Goal: Communication & Community: Share content

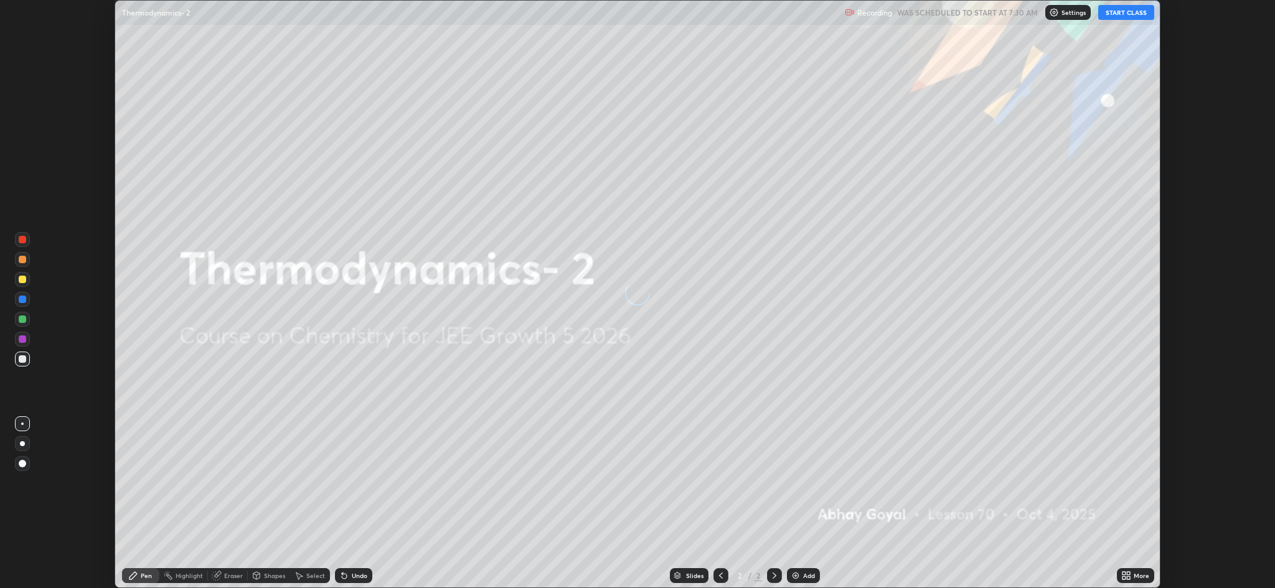
scroll to position [588, 1275]
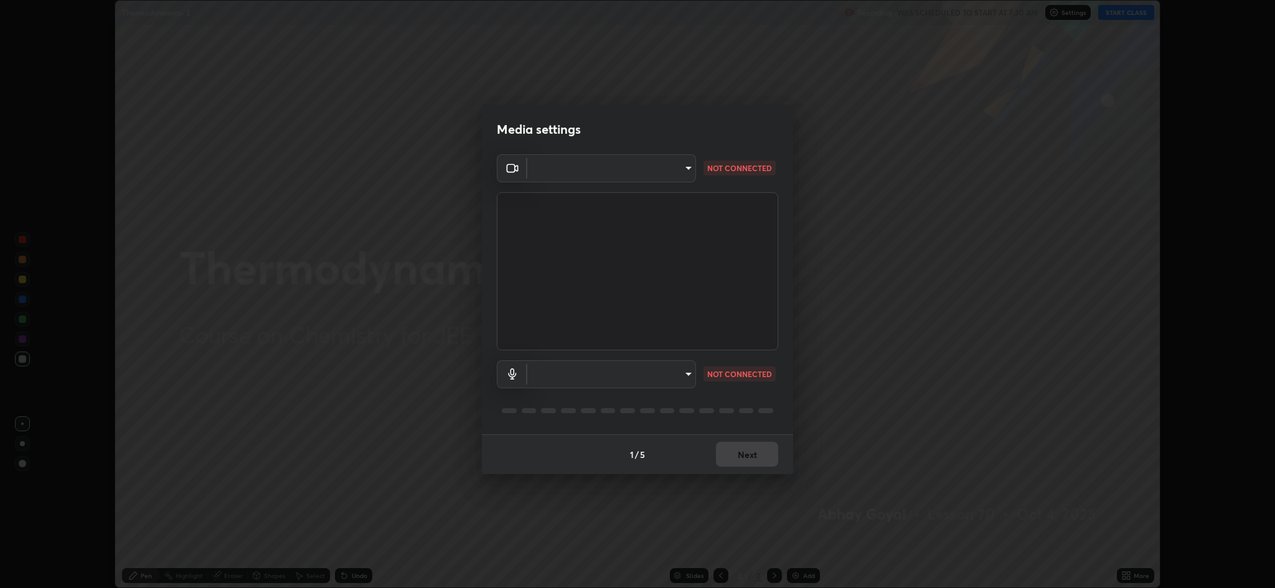
type input "8e34b32ae20a4f0b69f26c930565ddc5c539dbbcd65903d385f91d3a570b2700"
type input "664c4323d255d8e58a9214b6a9055a4be341b7fbfbb270b2ade32e56b3669ea3"
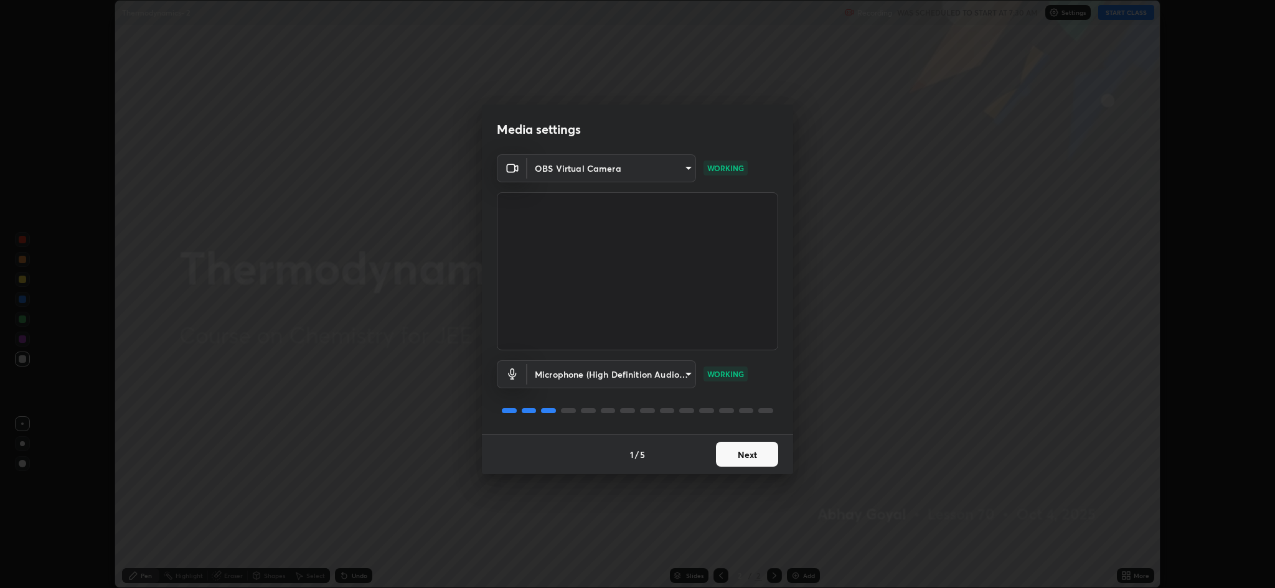
click at [747, 462] on button "Next" at bounding box center [747, 454] width 62 height 25
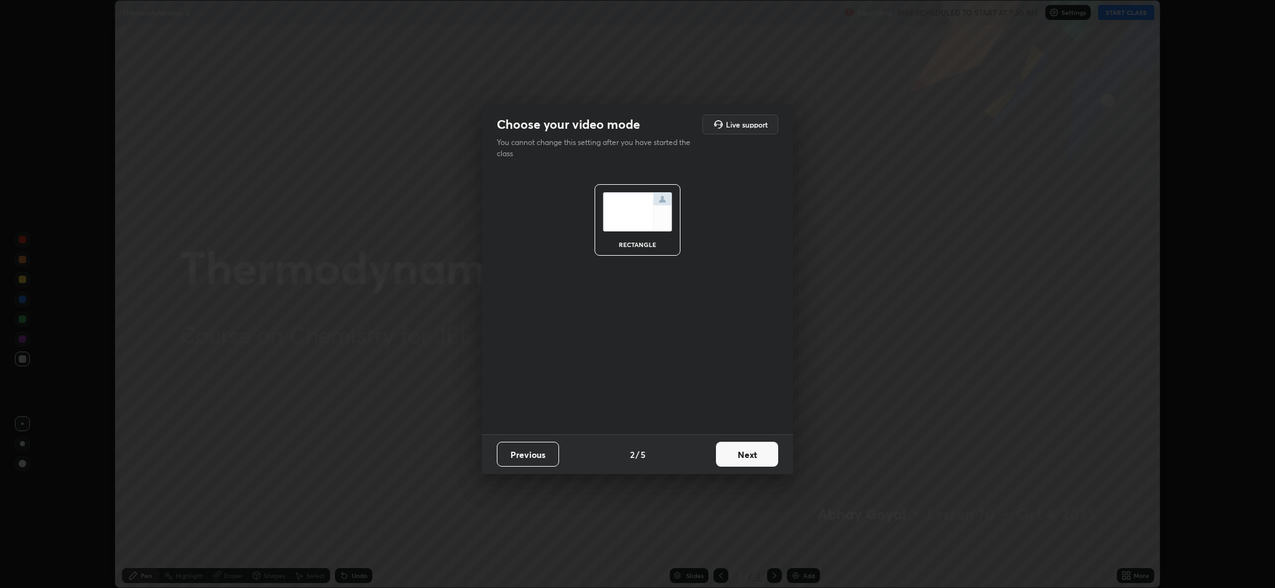
click at [748, 458] on button "Next" at bounding box center [747, 454] width 62 height 25
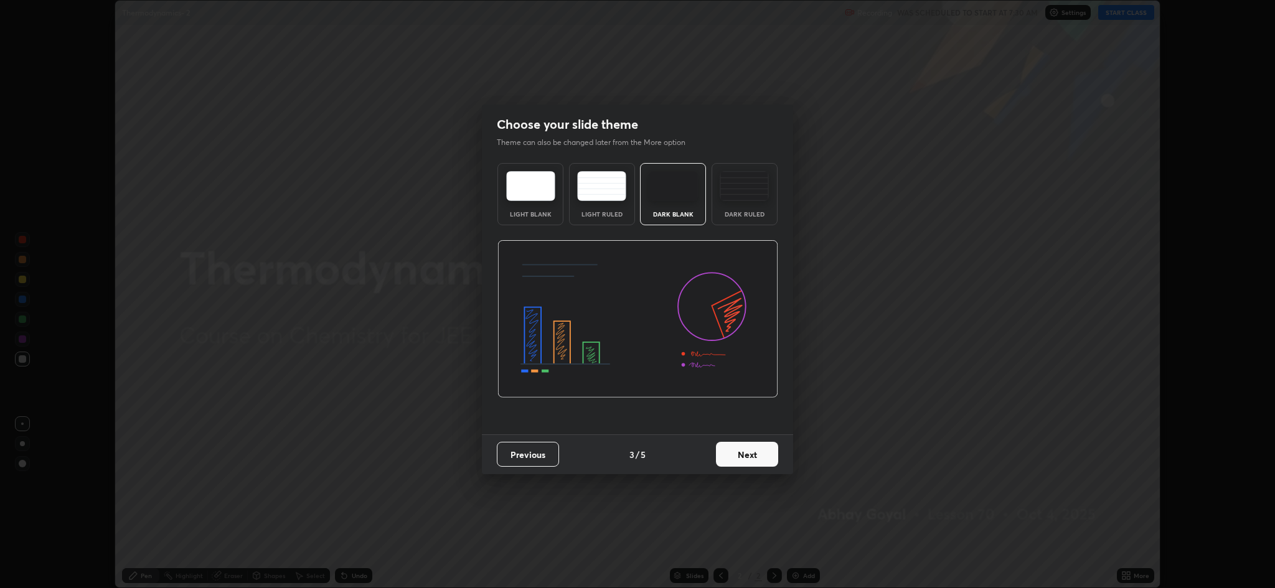
click at [748, 457] on button "Next" at bounding box center [747, 454] width 62 height 25
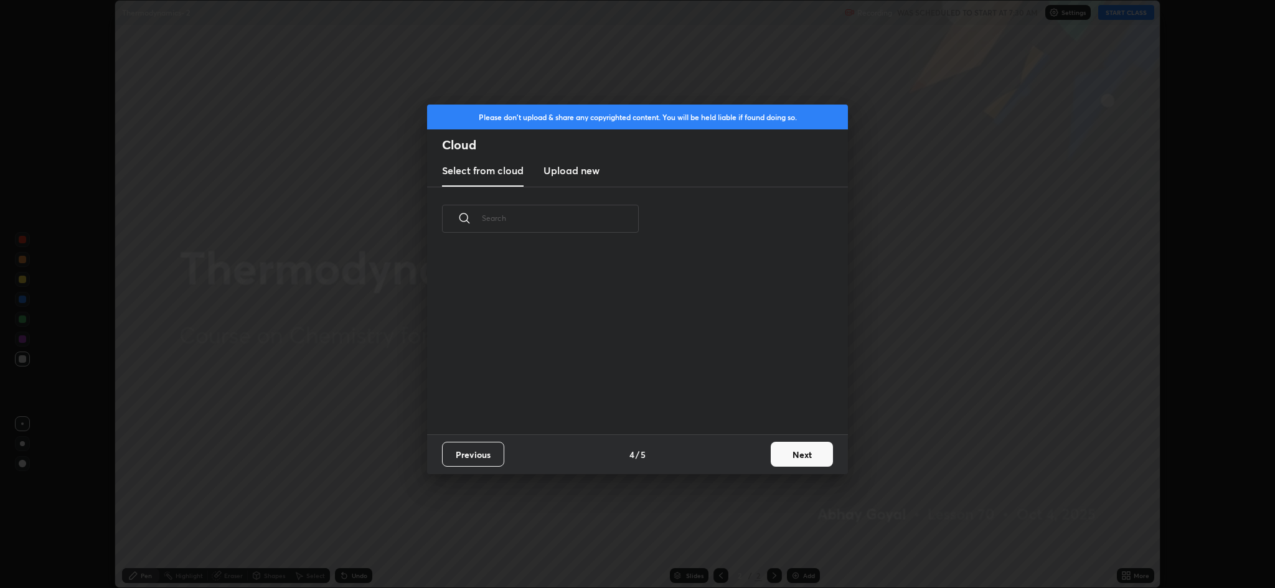
click at [783, 450] on button "Next" at bounding box center [802, 454] width 62 height 25
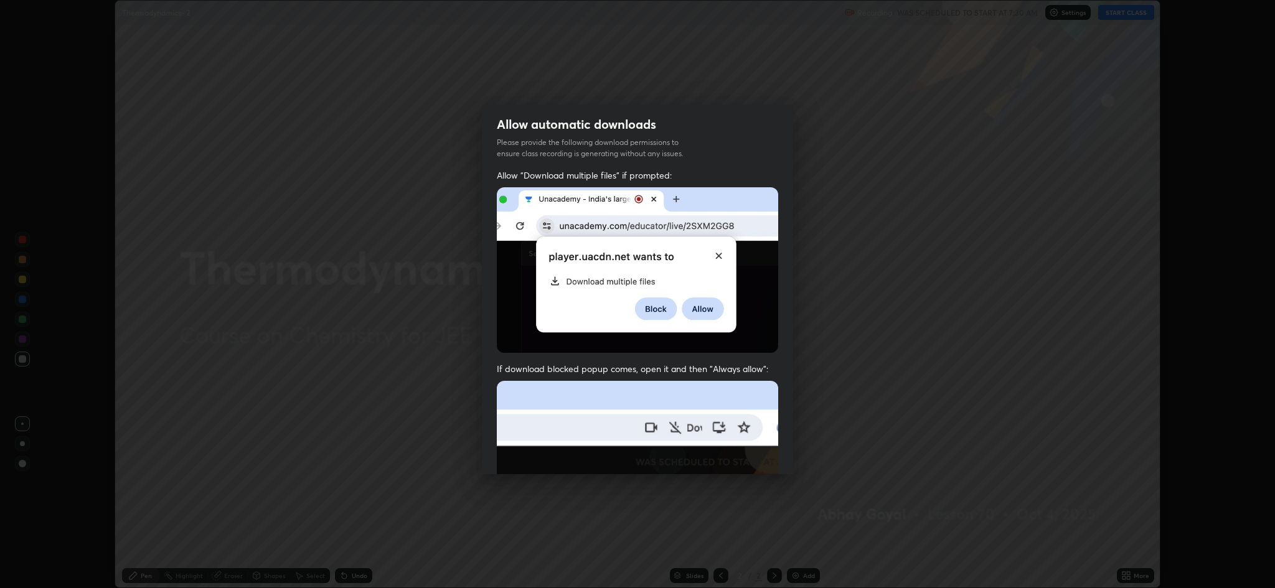
scroll to position [253, 0]
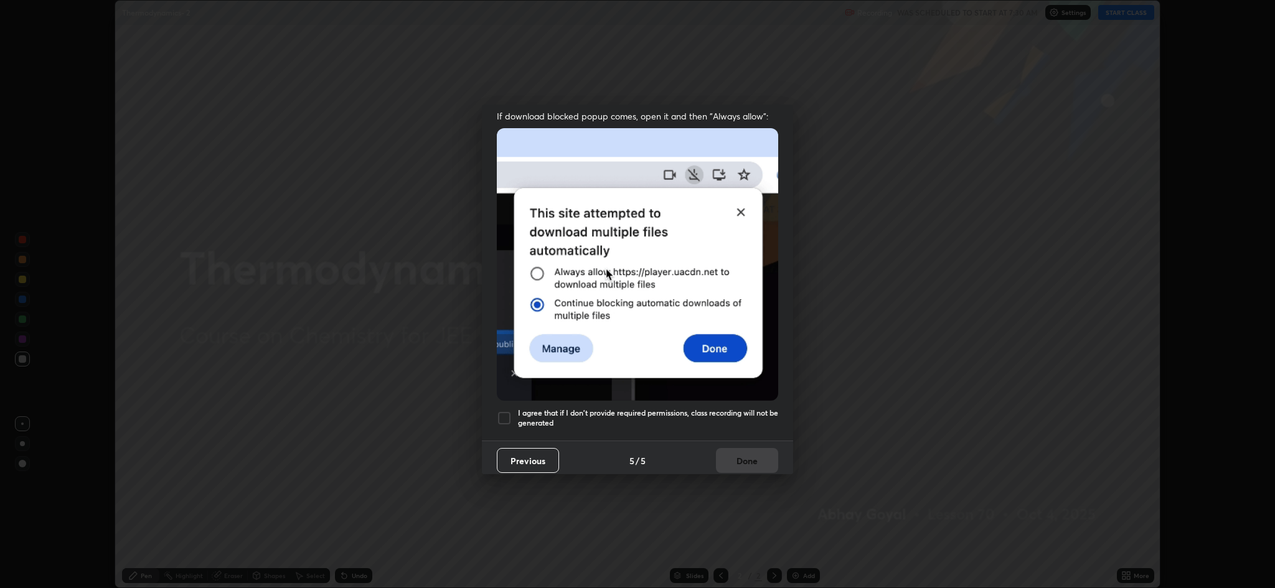
click at [504, 411] on div at bounding box center [504, 418] width 15 height 15
click at [746, 457] on button "Done" at bounding box center [747, 460] width 62 height 25
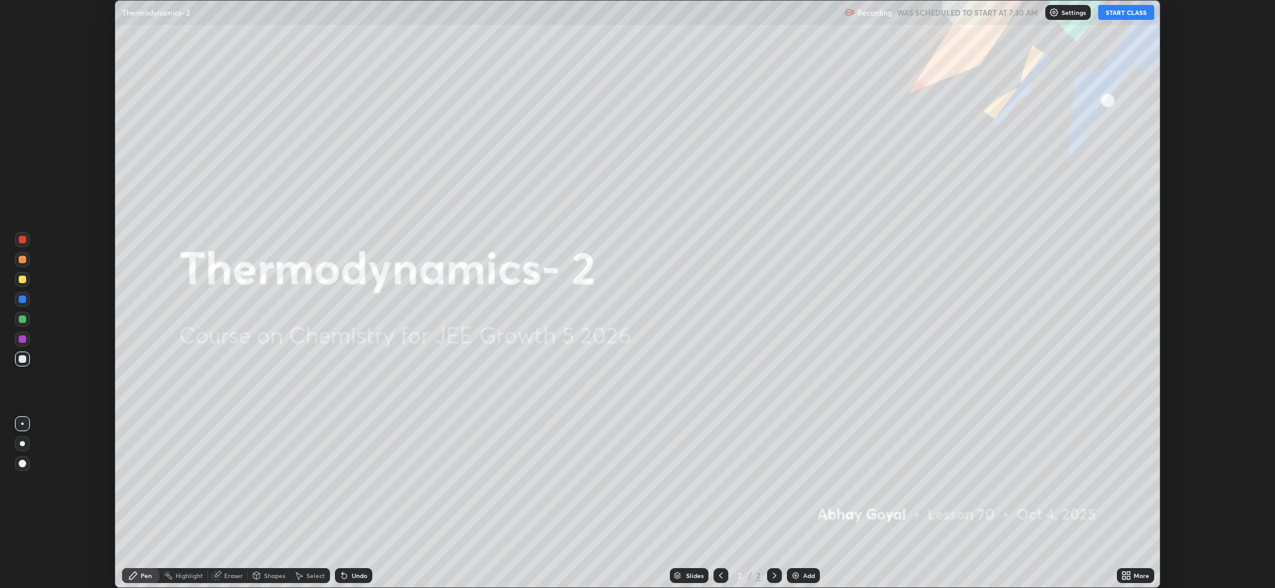
click at [1122, 11] on button "START CLASS" at bounding box center [1126, 12] width 56 height 15
click at [1128, 578] on icon at bounding box center [1128, 578] width 3 height 3
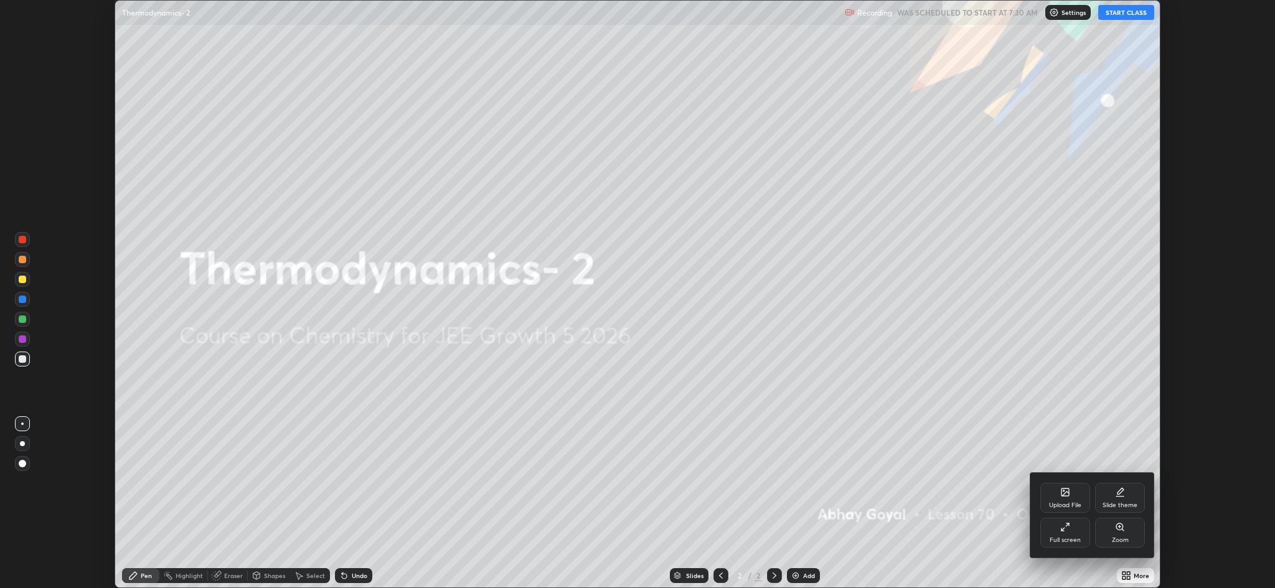
click at [1062, 506] on div "Upload File" at bounding box center [1065, 505] width 32 height 6
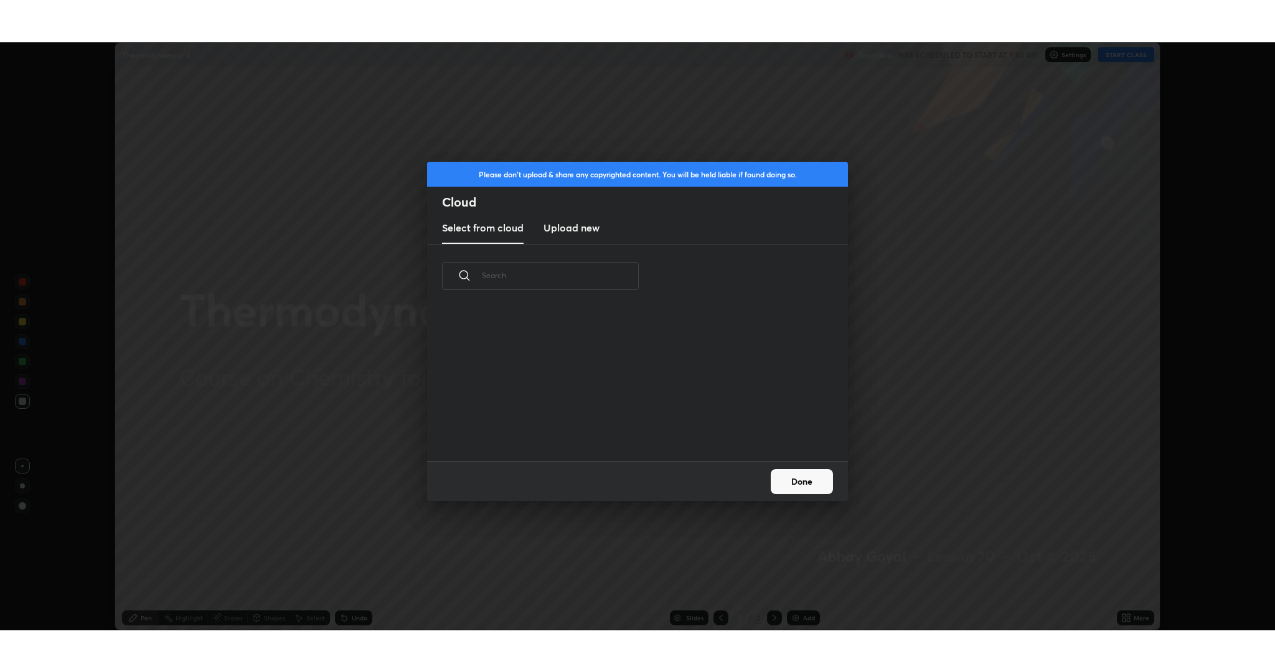
scroll to position [153, 400]
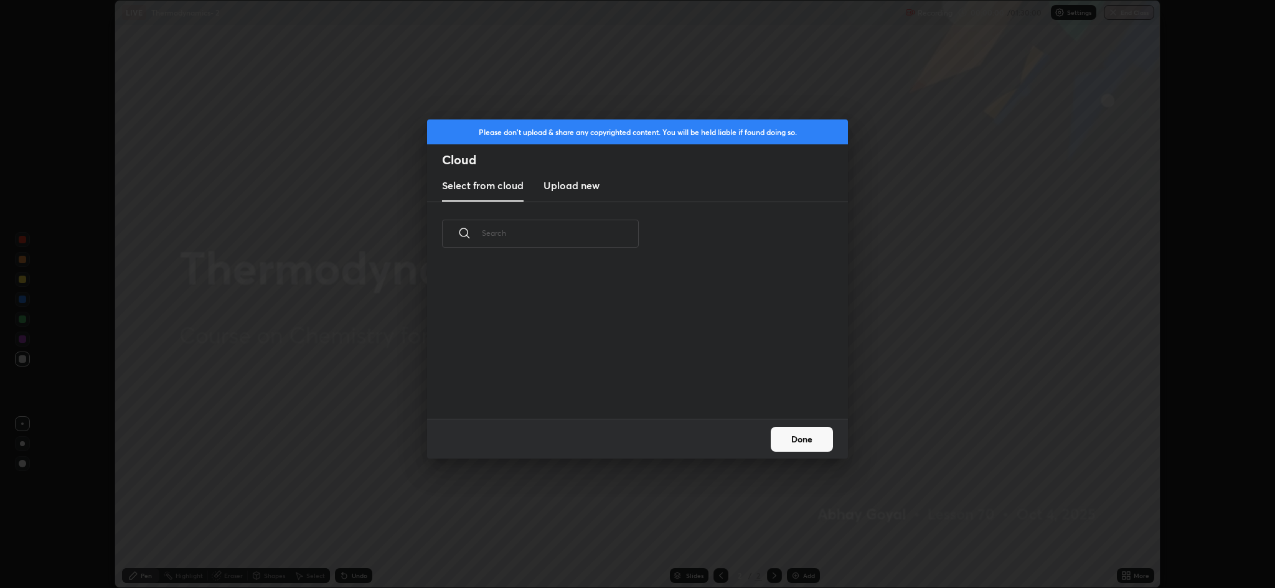
click at [814, 448] on button "Done" at bounding box center [802, 439] width 62 height 25
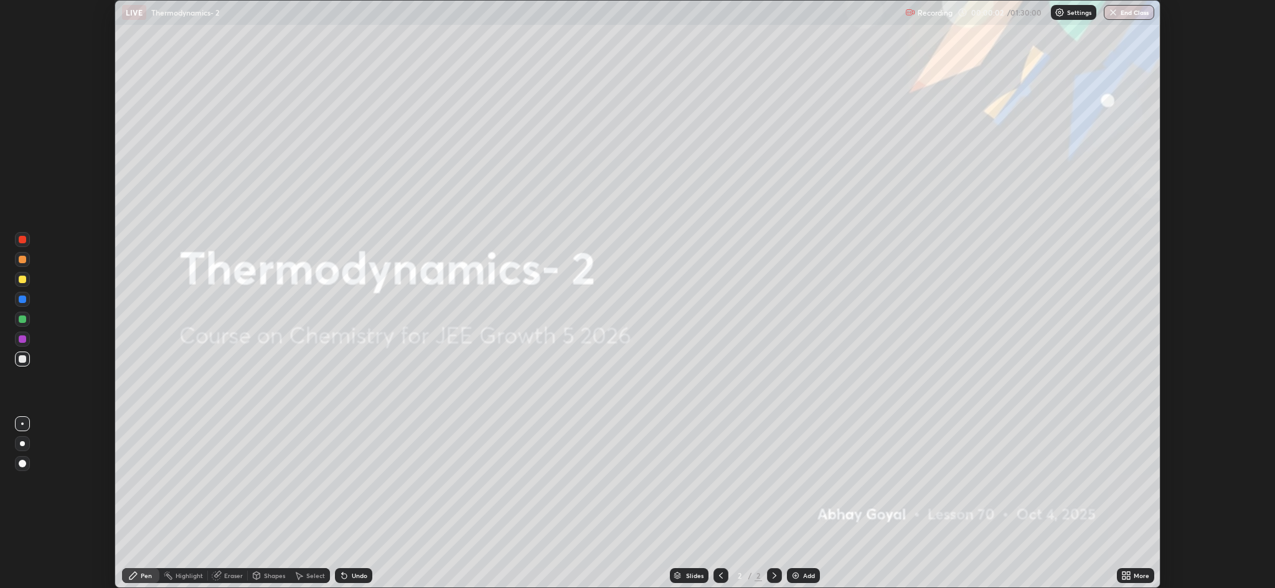
click at [1134, 571] on div "More" at bounding box center [1135, 575] width 37 height 15
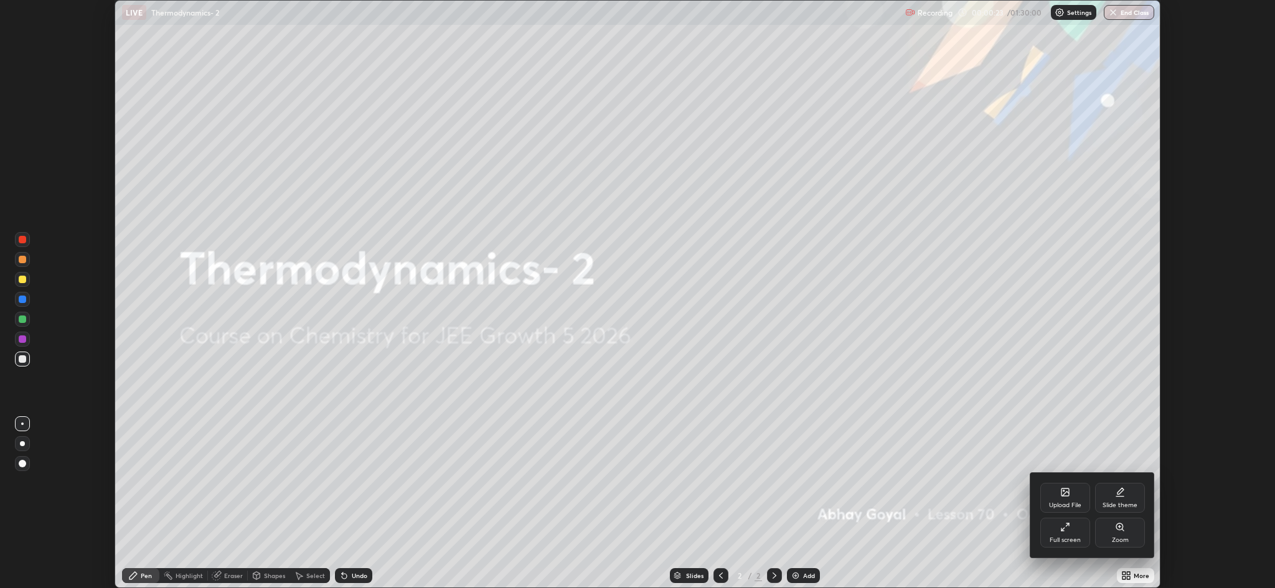
click at [808, 453] on div at bounding box center [637, 294] width 1275 height 588
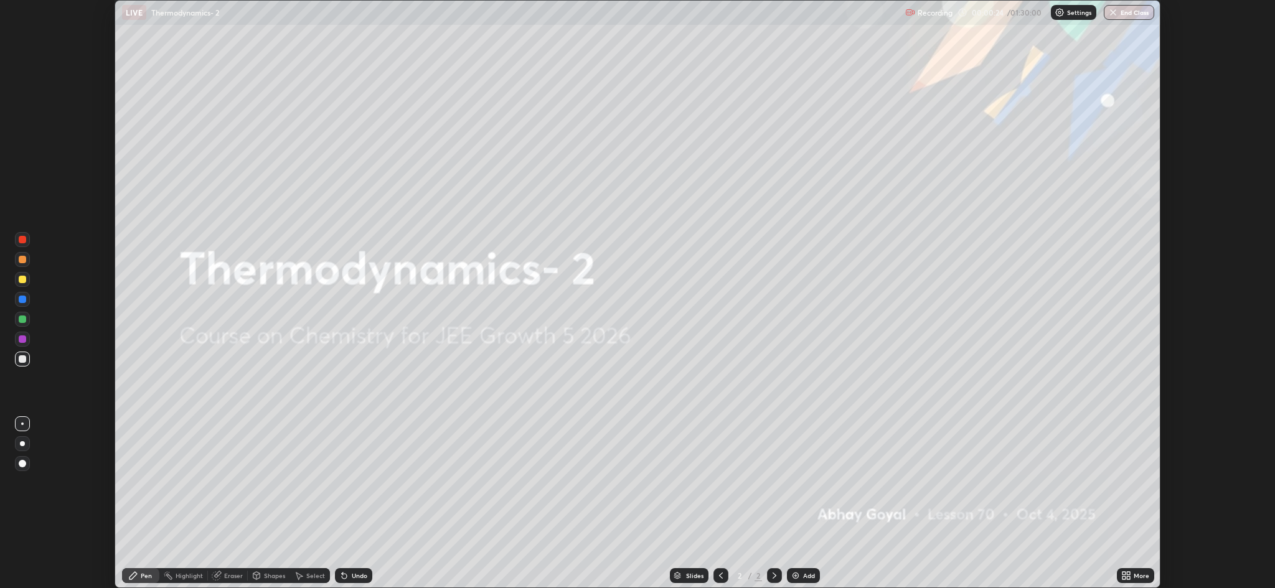
click at [1128, 578] on icon at bounding box center [1128, 578] width 3 height 3
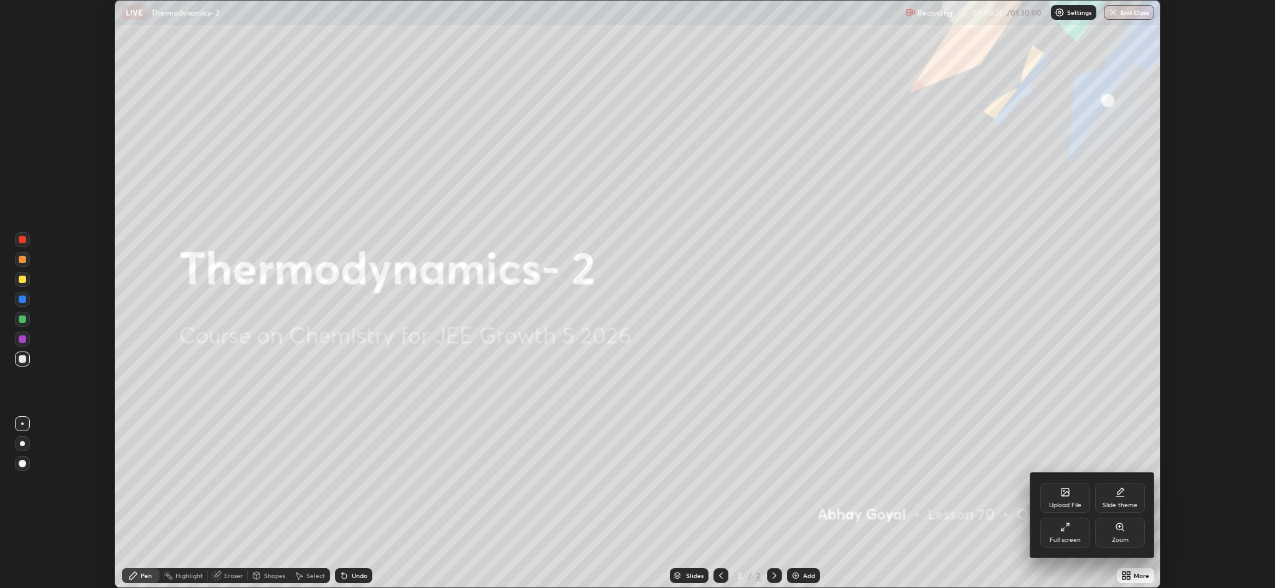
click at [1067, 529] on icon at bounding box center [1065, 527] width 10 height 10
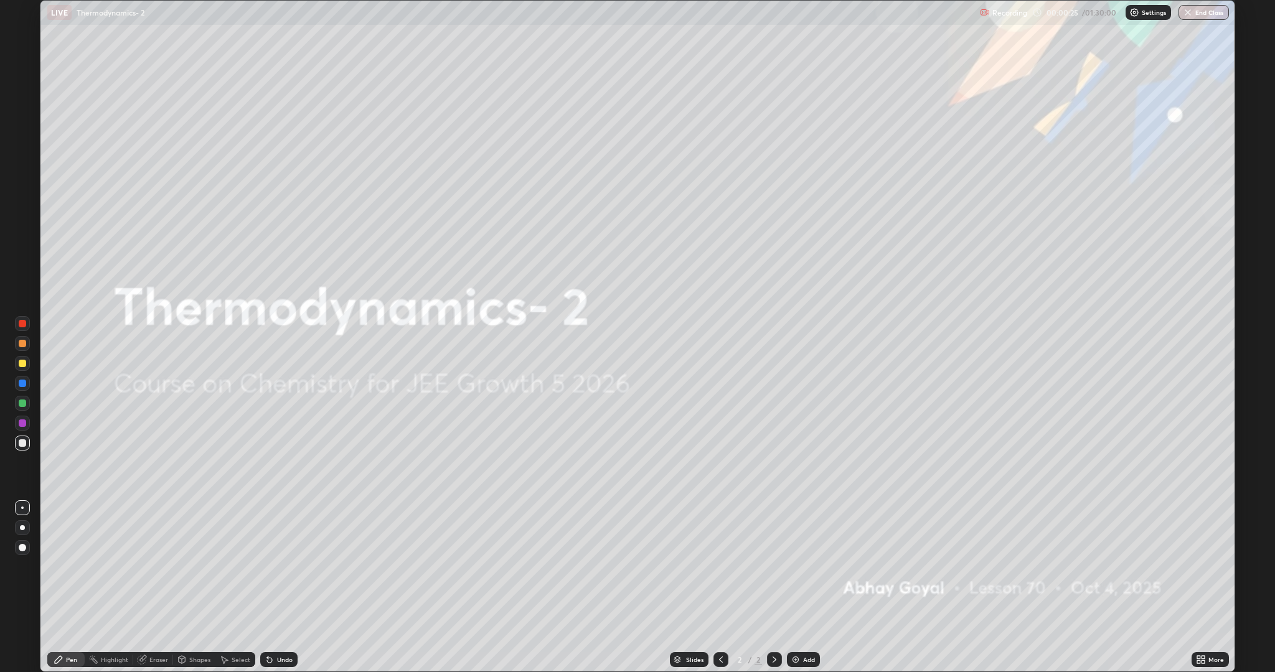
scroll to position [672, 1275]
click at [795, 588] on img at bounding box center [796, 660] width 10 height 10
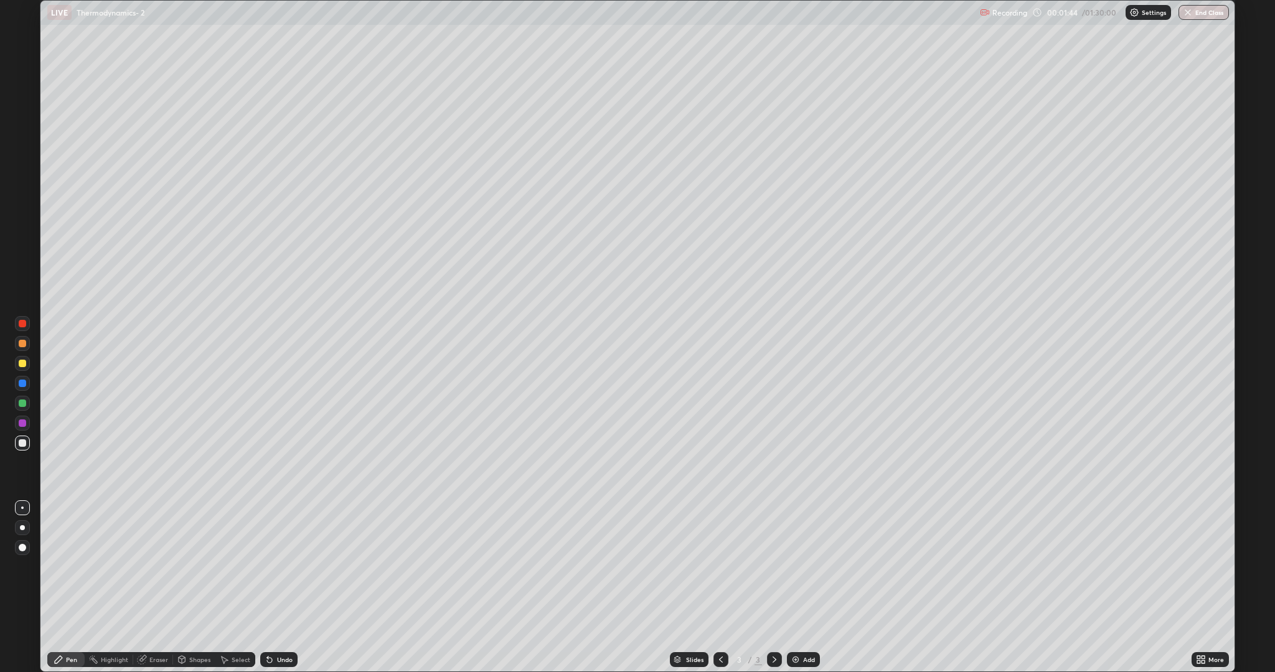
click at [795, 588] on img at bounding box center [796, 660] width 10 height 10
click at [267, 588] on icon at bounding box center [267, 657] width 1 height 1
click at [812, 588] on div "Add" at bounding box center [803, 660] width 33 height 15
click at [22, 364] on div at bounding box center [22, 363] width 7 height 7
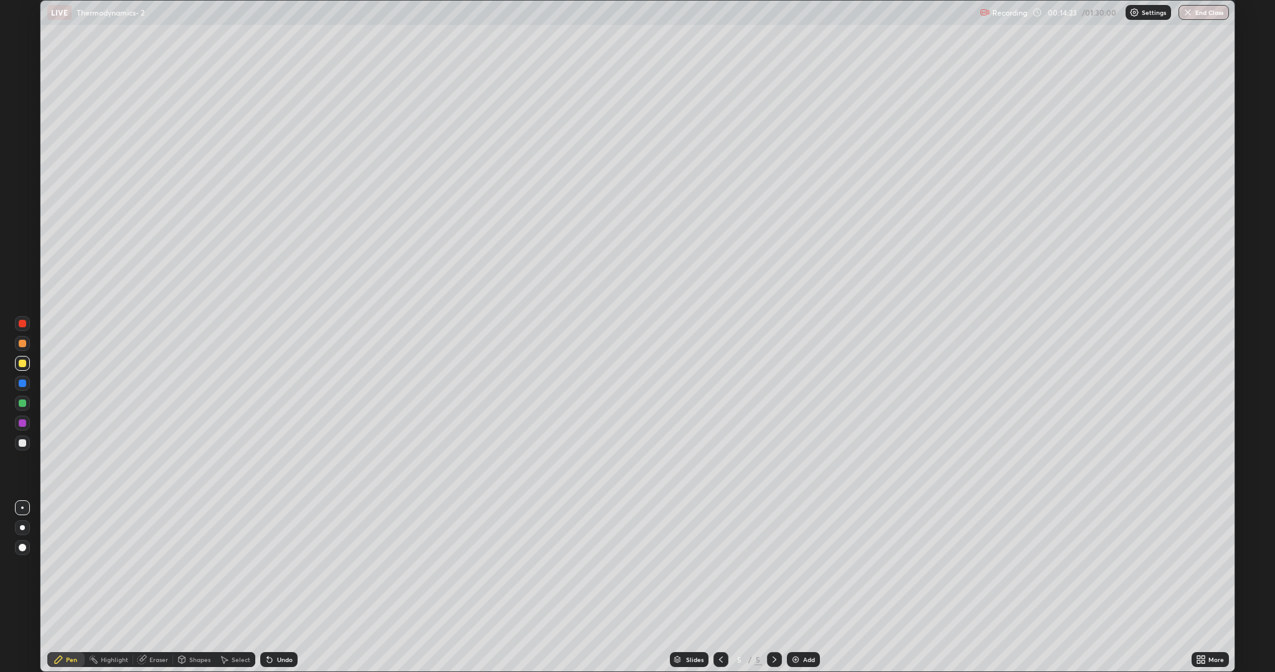
click at [808, 588] on div "Add" at bounding box center [809, 660] width 12 height 6
click at [807, 588] on div "Add" at bounding box center [809, 660] width 12 height 6
click at [794, 588] on img at bounding box center [796, 660] width 10 height 10
click at [808, 588] on div "Add" at bounding box center [809, 660] width 12 height 6
click at [794, 588] on img at bounding box center [796, 660] width 10 height 10
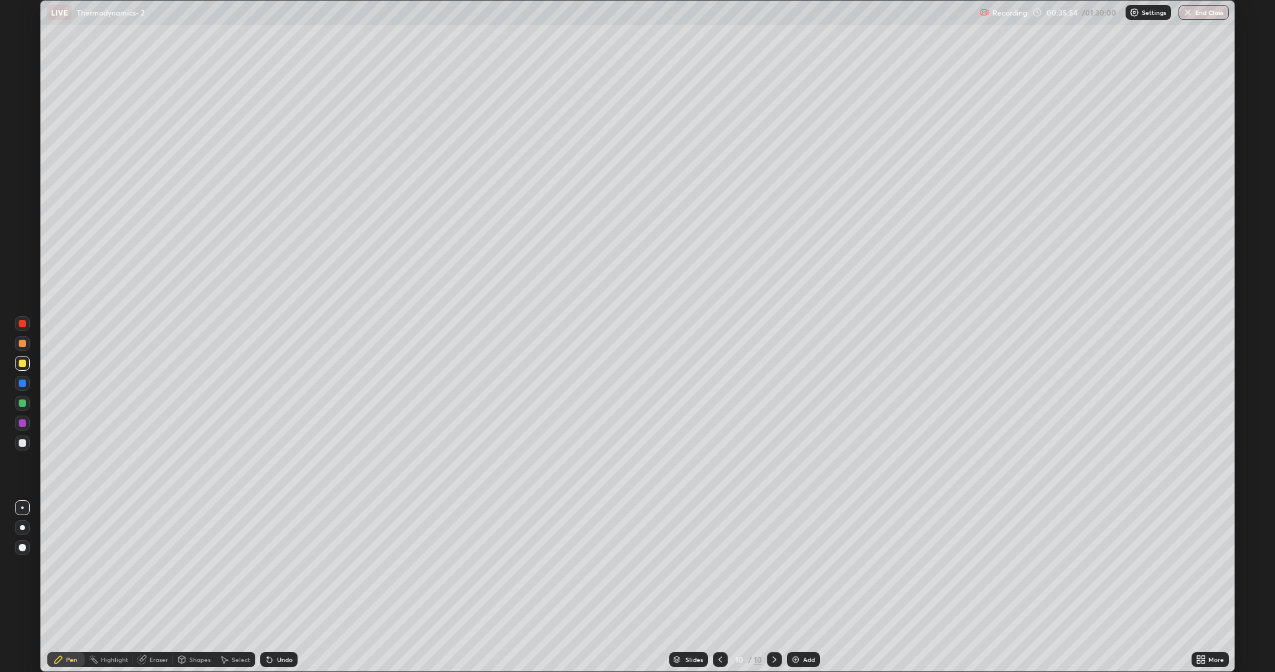
click at [794, 588] on img at bounding box center [796, 660] width 10 height 10
click at [804, 588] on div "Add" at bounding box center [809, 660] width 12 height 6
click at [794, 588] on div "Add" at bounding box center [803, 660] width 33 height 15
click at [804, 588] on div "Add" at bounding box center [809, 660] width 12 height 6
click at [724, 588] on icon at bounding box center [721, 660] width 10 height 10
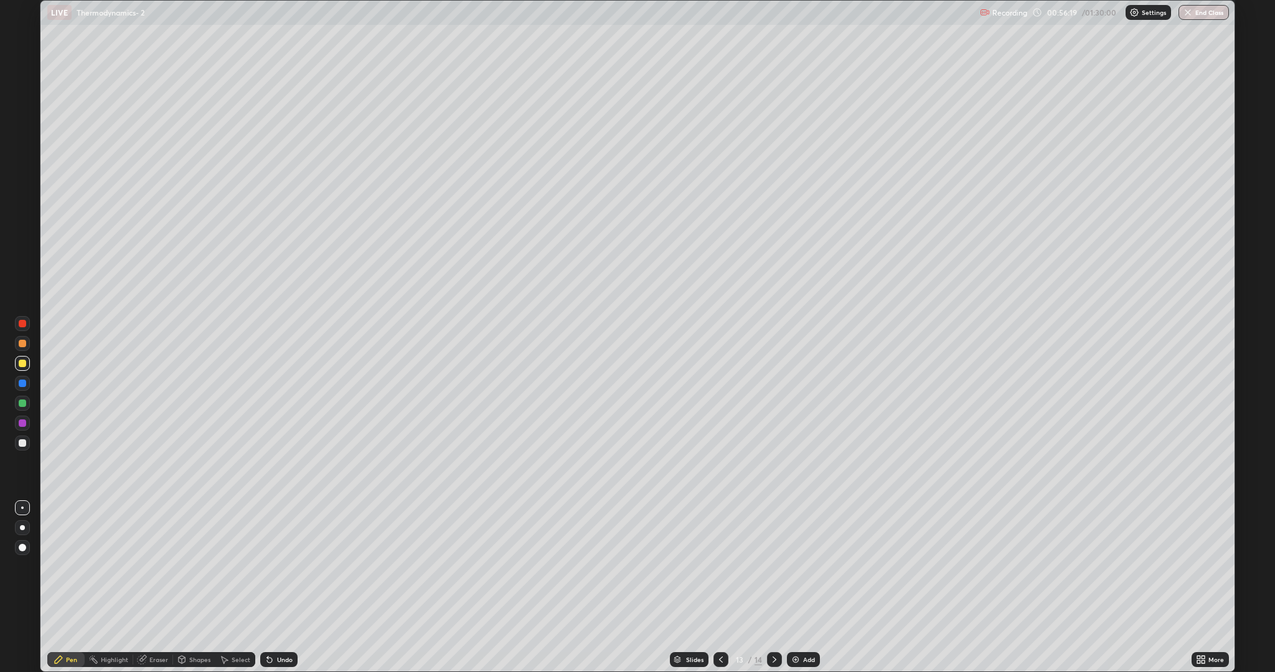
click at [715, 588] on div at bounding box center [721, 660] width 15 height 25
click at [808, 588] on div "Add" at bounding box center [809, 660] width 12 height 6
click at [19, 325] on div at bounding box center [22, 323] width 7 height 7
click at [22, 443] on div at bounding box center [22, 443] width 7 height 7
click at [19, 367] on div at bounding box center [22, 363] width 15 height 15
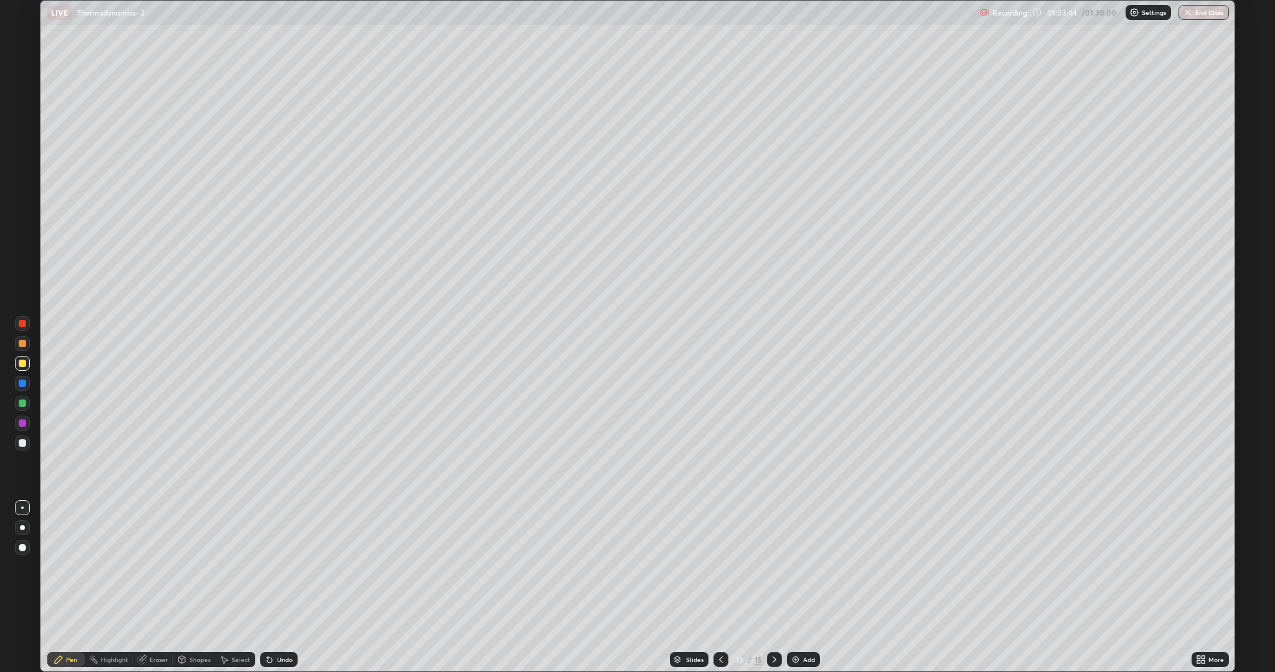
click at [799, 588] on div "Add" at bounding box center [803, 660] width 33 height 15
click at [21, 444] on div at bounding box center [22, 443] width 7 height 7
click at [22, 324] on div at bounding box center [22, 323] width 7 height 7
click at [800, 588] on div "Add" at bounding box center [803, 660] width 33 height 15
click at [804, 588] on div "Add" at bounding box center [809, 660] width 12 height 6
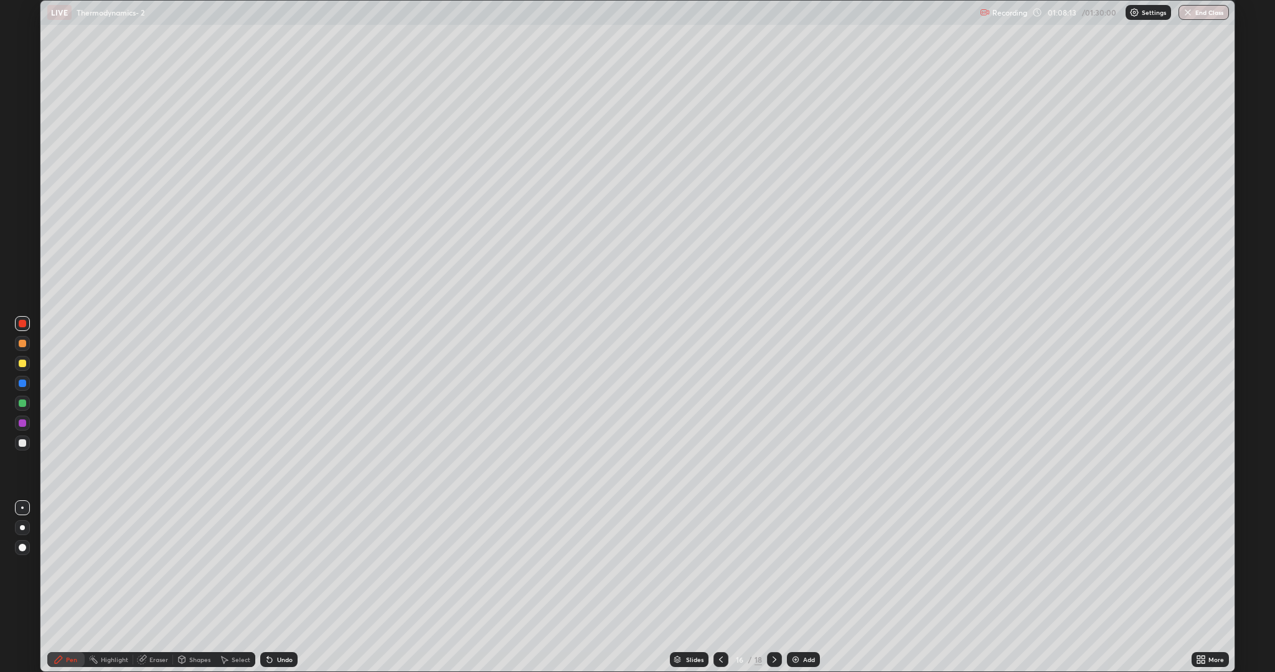
click at [24, 365] on div at bounding box center [22, 363] width 7 height 7
click at [794, 588] on img at bounding box center [796, 660] width 10 height 10
click at [804, 588] on div "Add" at bounding box center [809, 660] width 12 height 6
click at [792, 588] on img at bounding box center [796, 660] width 10 height 10
click at [1195, 9] on button "End Class" at bounding box center [1204, 12] width 49 height 15
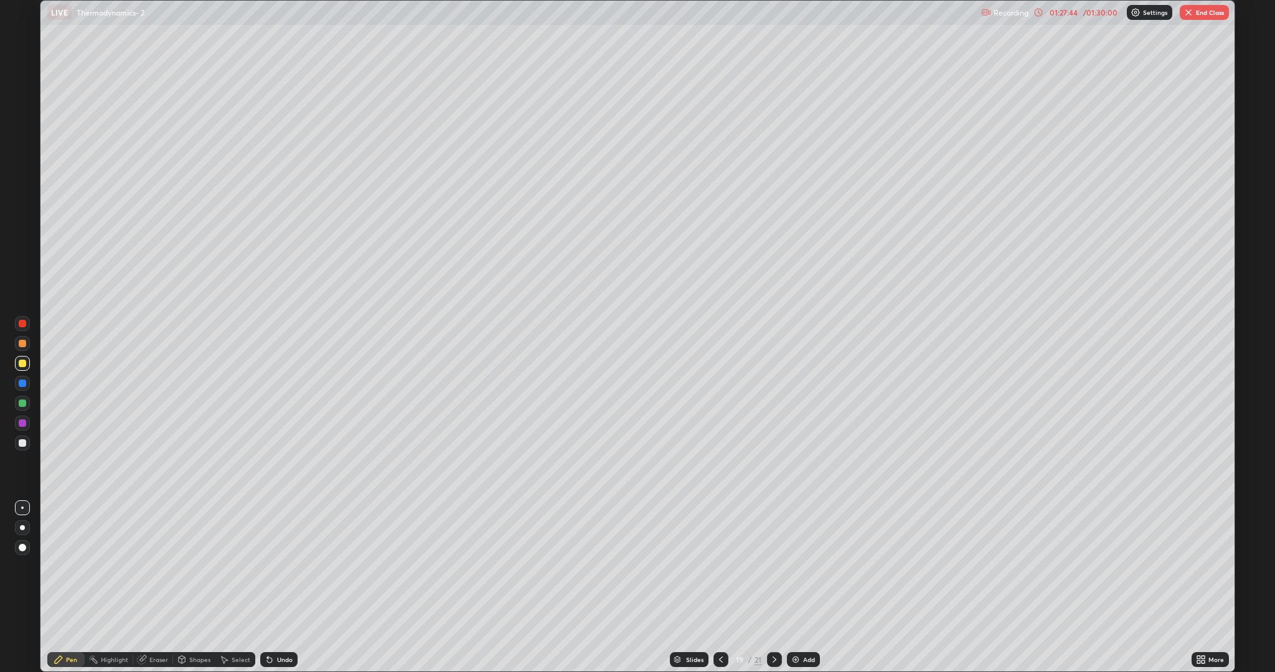
click at [1188, 14] on img "button" at bounding box center [1189, 12] width 10 height 10
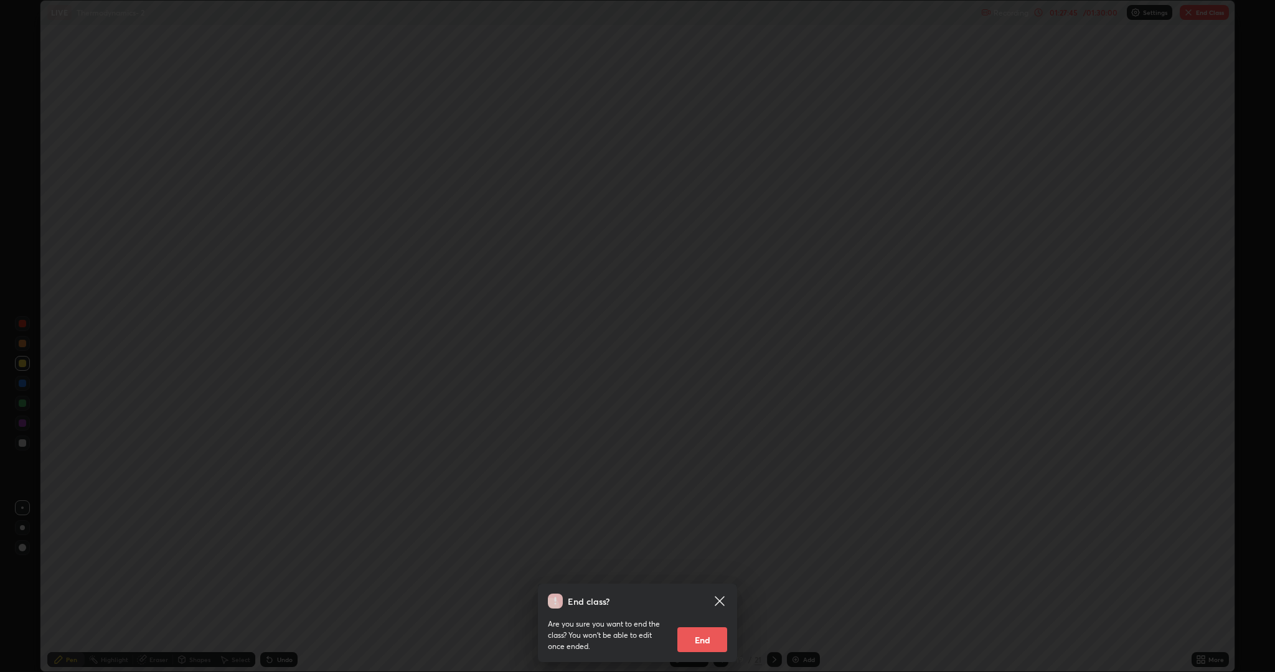
click at [717, 588] on button "End" at bounding box center [702, 640] width 50 height 25
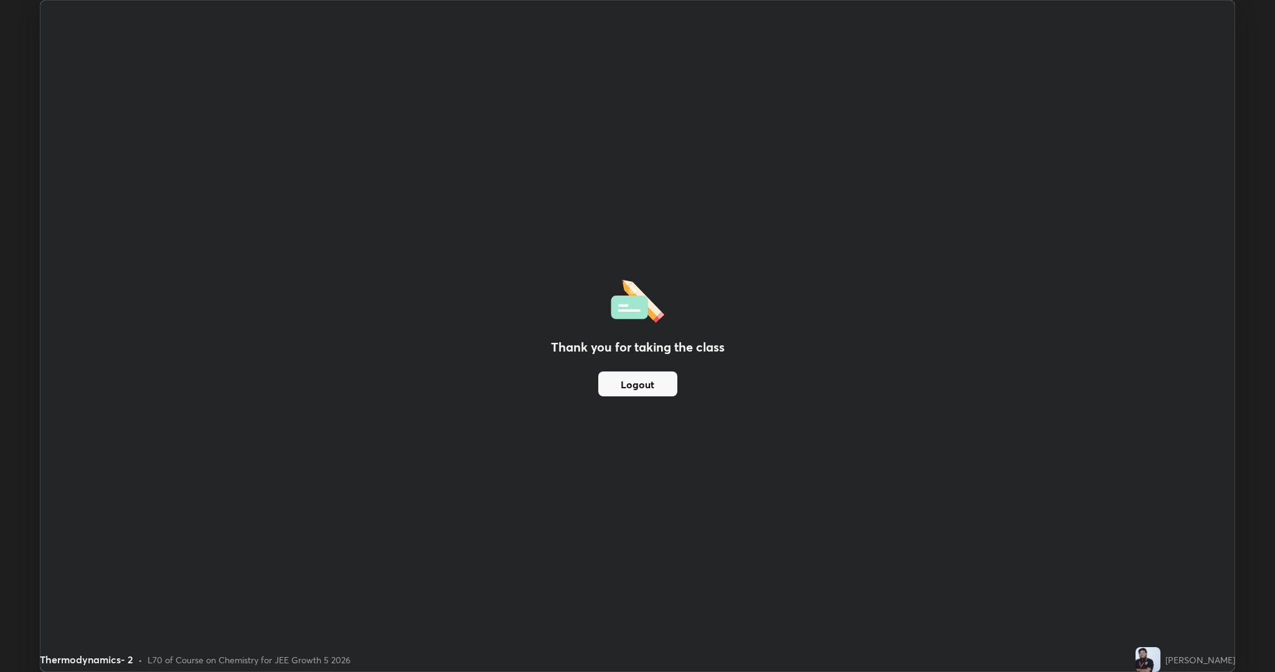
click at [649, 384] on button "Logout" at bounding box center [637, 384] width 79 height 25
